Goal: Task Accomplishment & Management: Use online tool/utility

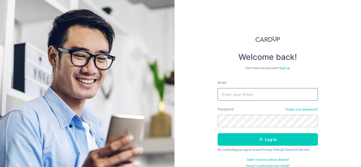
click at [253, 97] on input "Email" at bounding box center [268, 94] width 100 height 13
type input "[EMAIL_ADDRESS][DOMAIN_NAME]"
click at [218, 133] on button "Log in" at bounding box center [268, 139] width 100 height 13
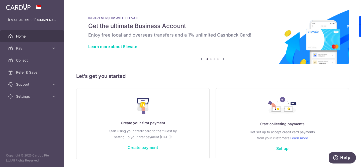
click at [141, 145] on link "Create payment" at bounding box center [143, 147] width 31 height 5
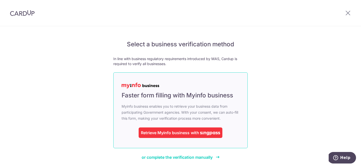
click at [164, 136] on div "Retrieve Myinfo business with" at bounding box center [181, 133] width 84 height 11
